Goal: Information Seeking & Learning: Compare options

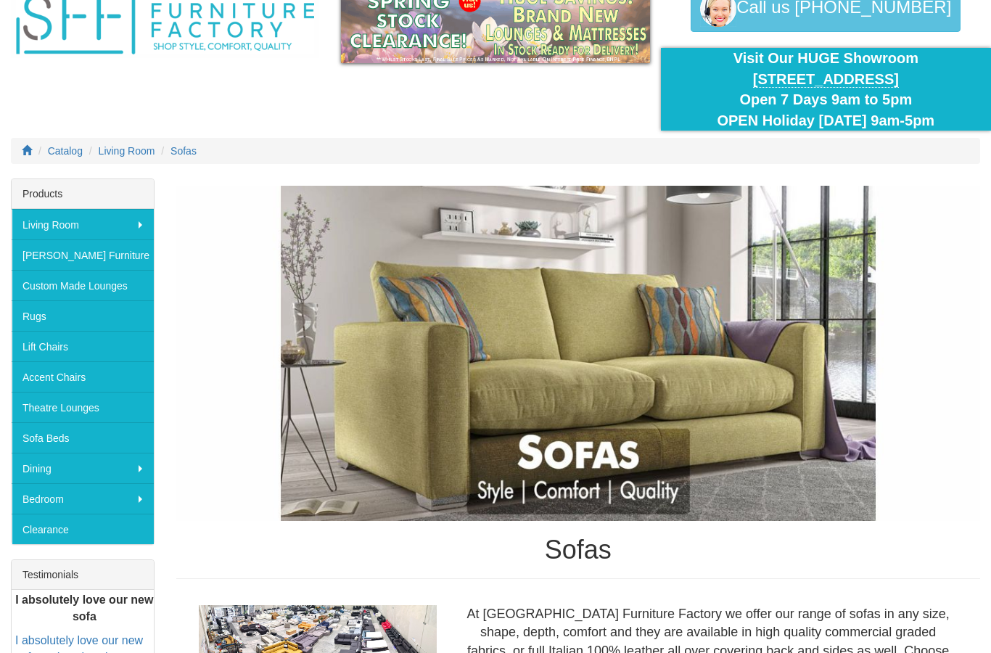
scroll to position [77, 0]
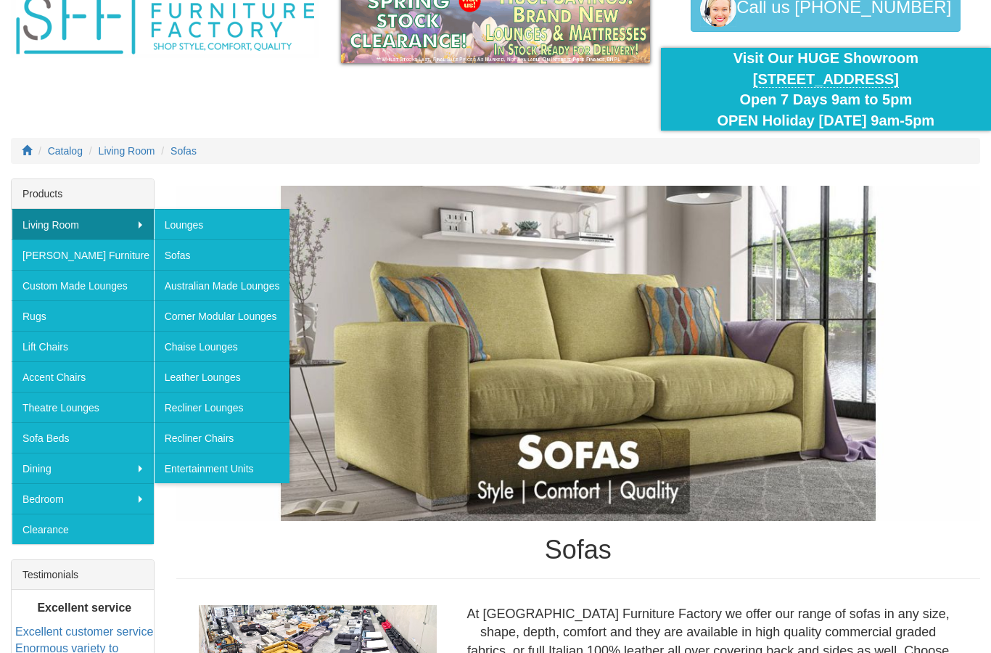
click at [53, 216] on link "Living Room" at bounding box center [83, 224] width 142 height 30
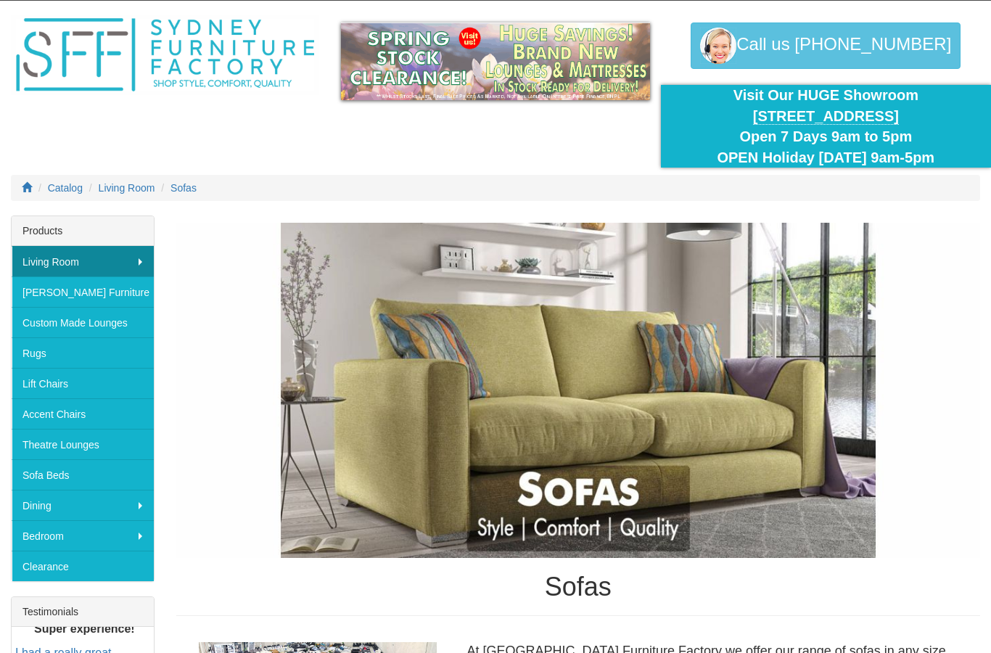
scroll to position [0, 0]
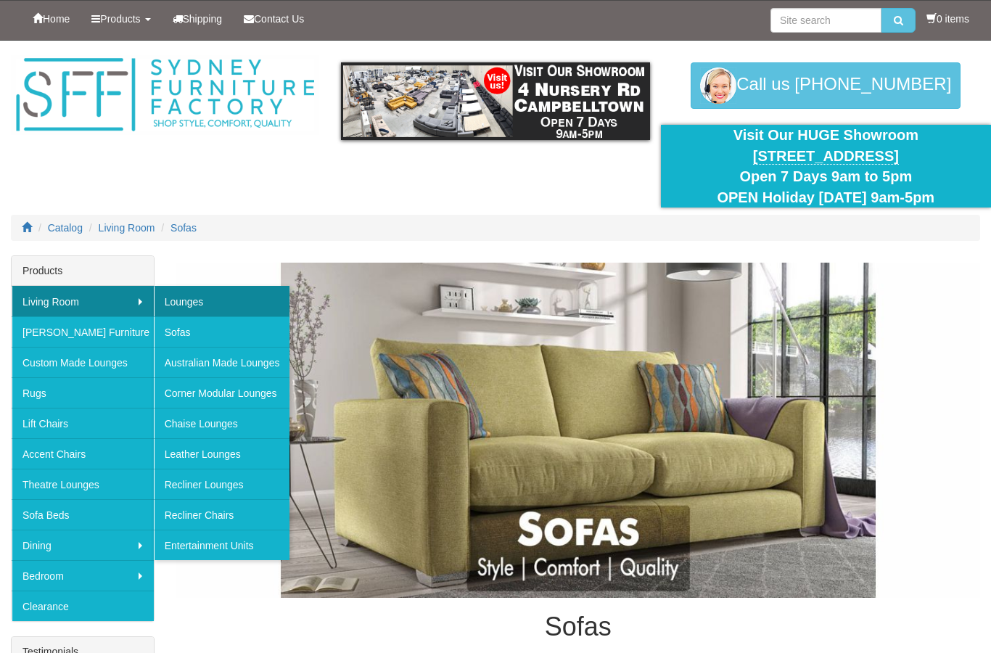
click at [244, 300] on link "Lounges" at bounding box center [222, 301] width 136 height 30
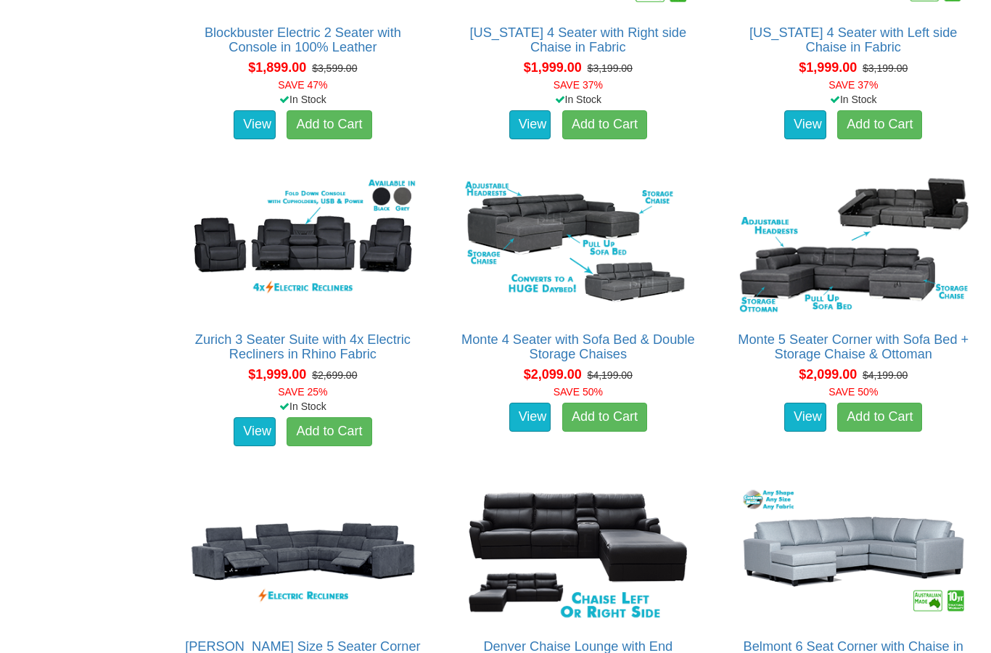
scroll to position [2172, 0]
